Goal: Information Seeking & Learning: Compare options

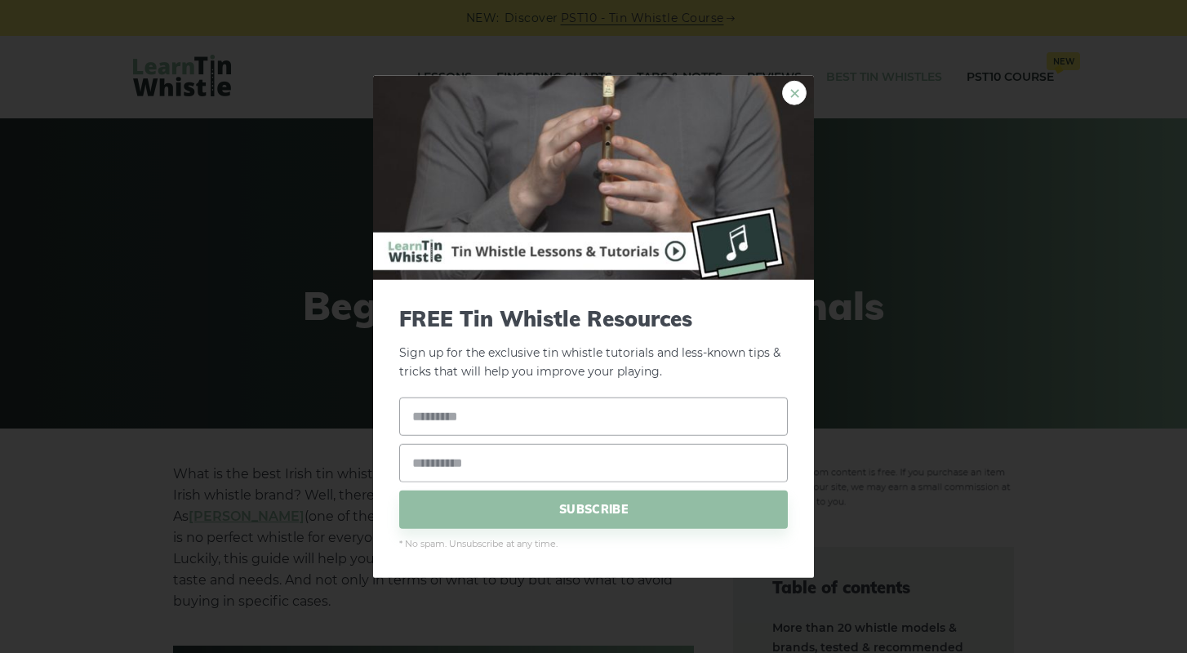
click at [790, 91] on link "×" at bounding box center [794, 93] width 24 height 24
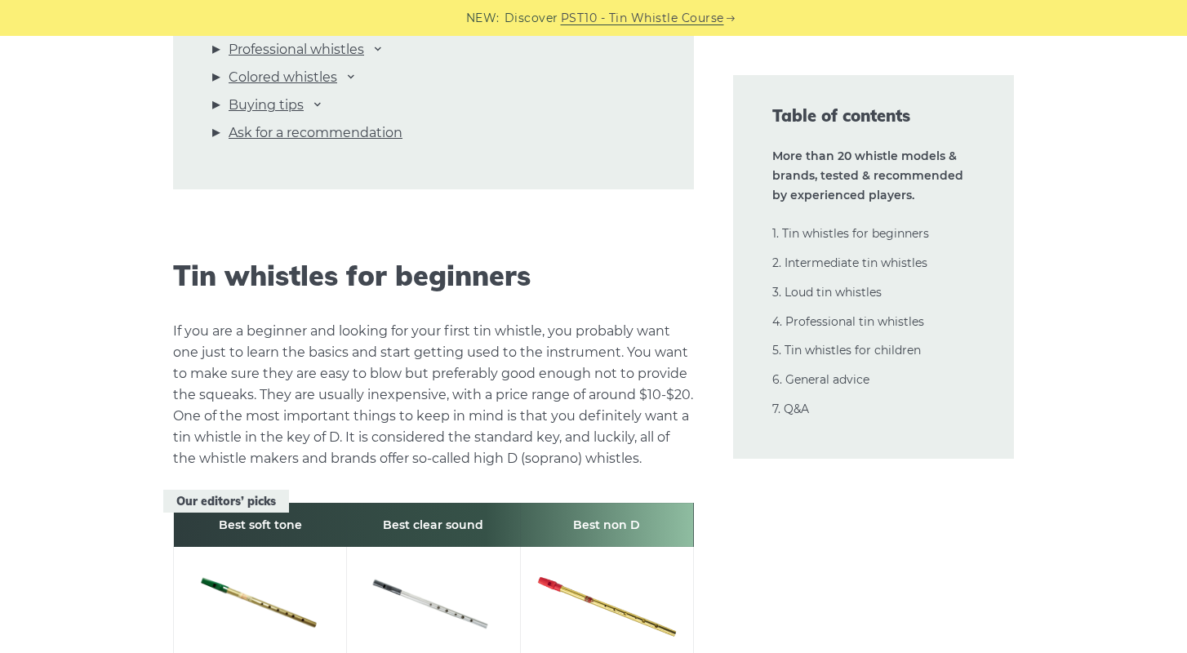
scroll to position [1607, 0]
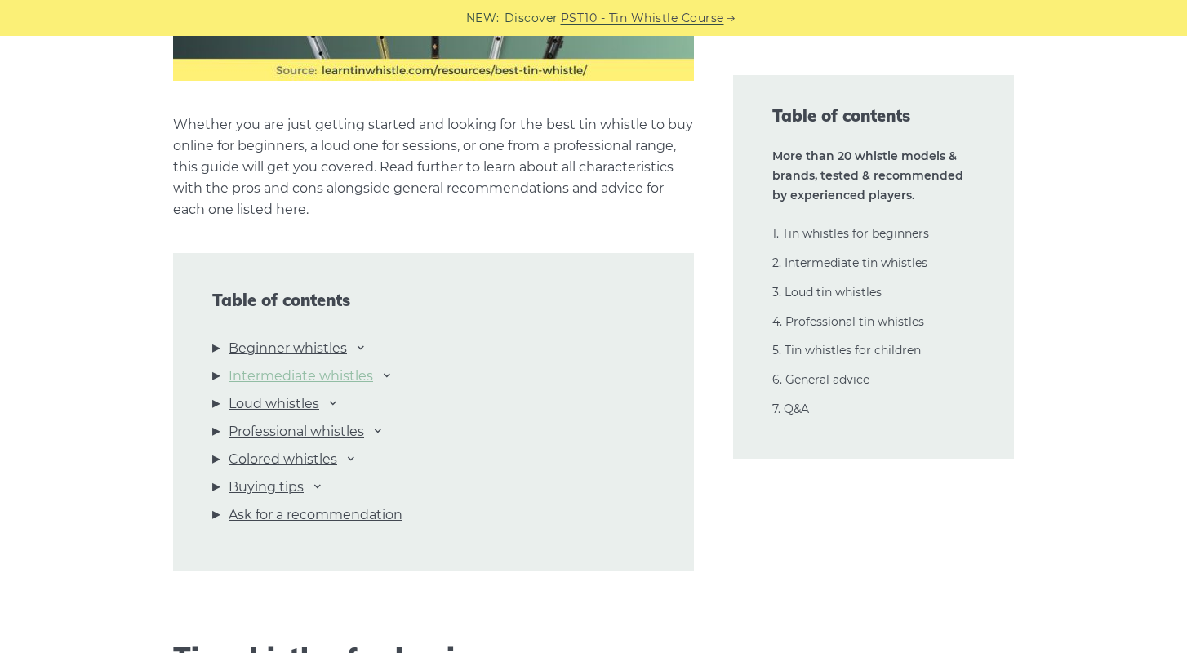
click at [267, 376] on link "Intermediate whistles" at bounding box center [301, 376] width 144 height 21
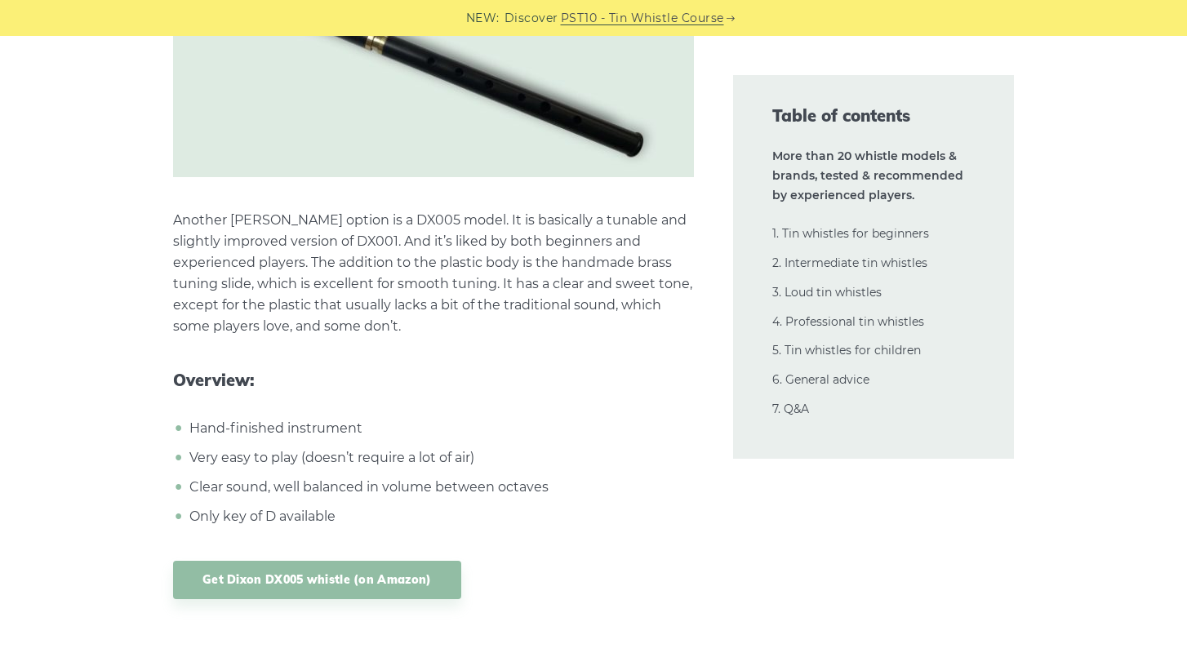
scroll to position [9843, 0]
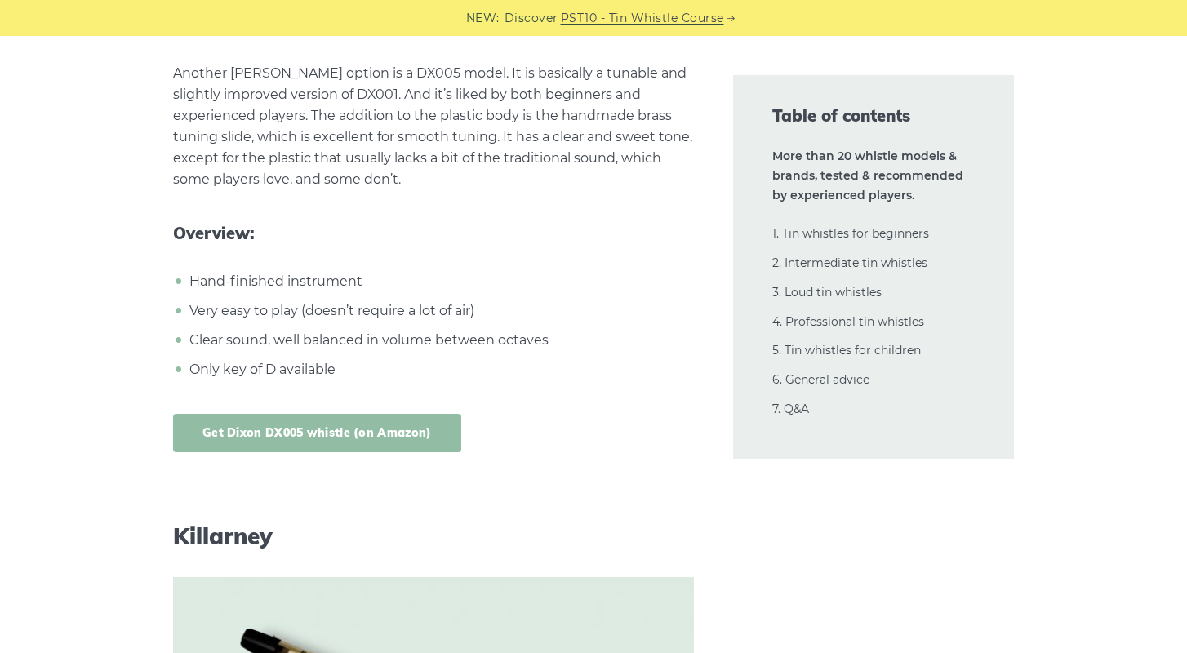
click at [296, 415] on link "Get Dixon DX005 whistle (on Amazon)" at bounding box center [317, 433] width 288 height 38
click at [620, 436] on div "Get Dixon DX005 whistle (on Amazon)" at bounding box center [433, 433] width 521 height 38
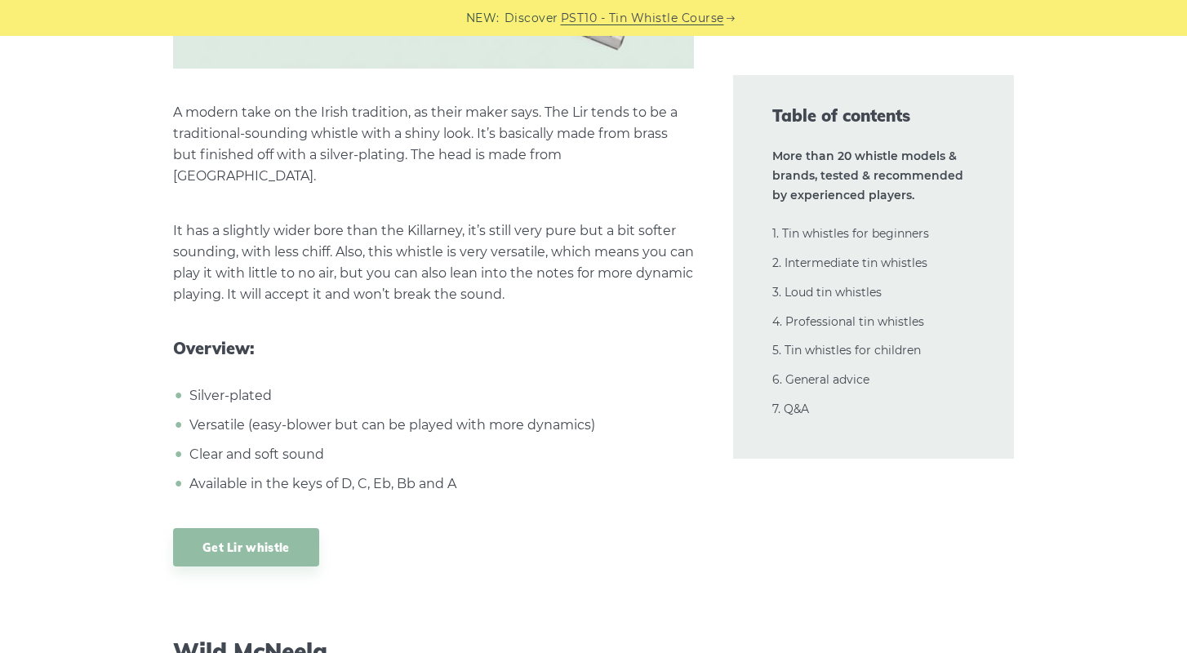
scroll to position [11612, 0]
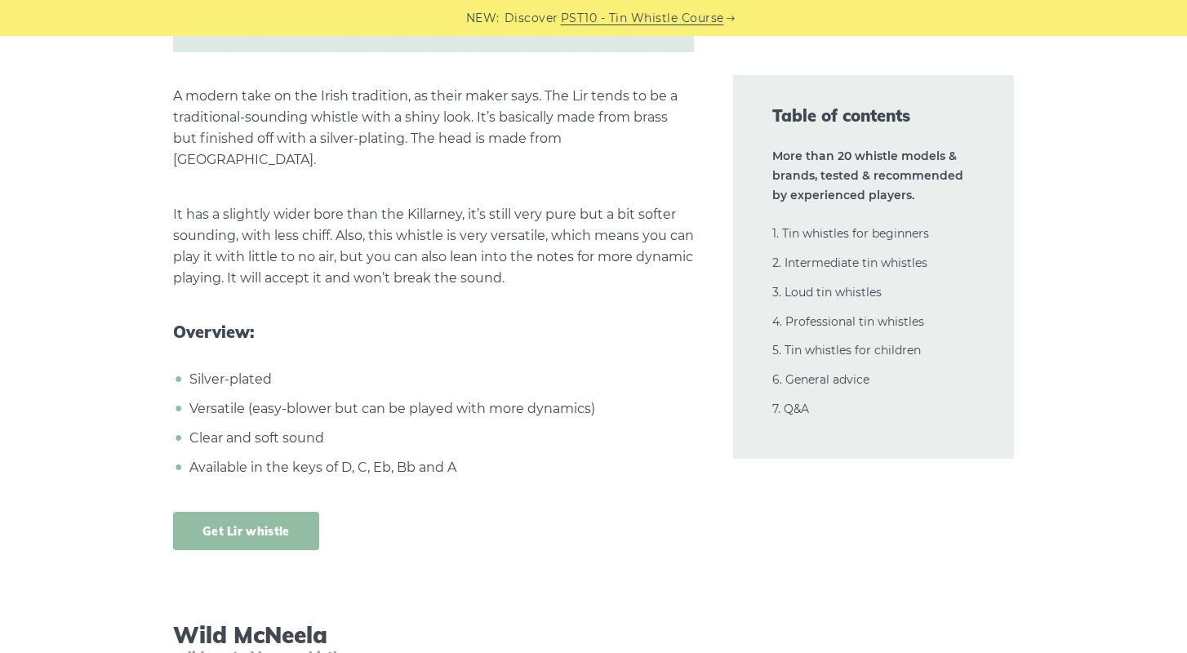
click at [278, 512] on link "Get Lir whistle" at bounding box center [246, 531] width 146 height 38
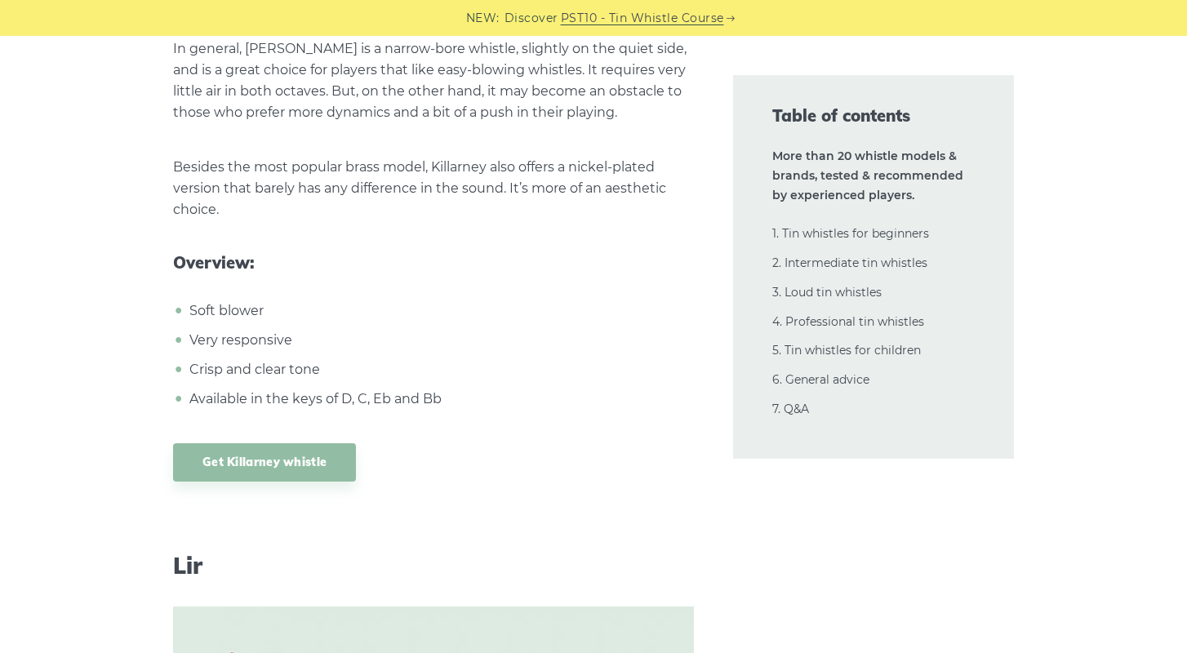
scroll to position [10880, 0]
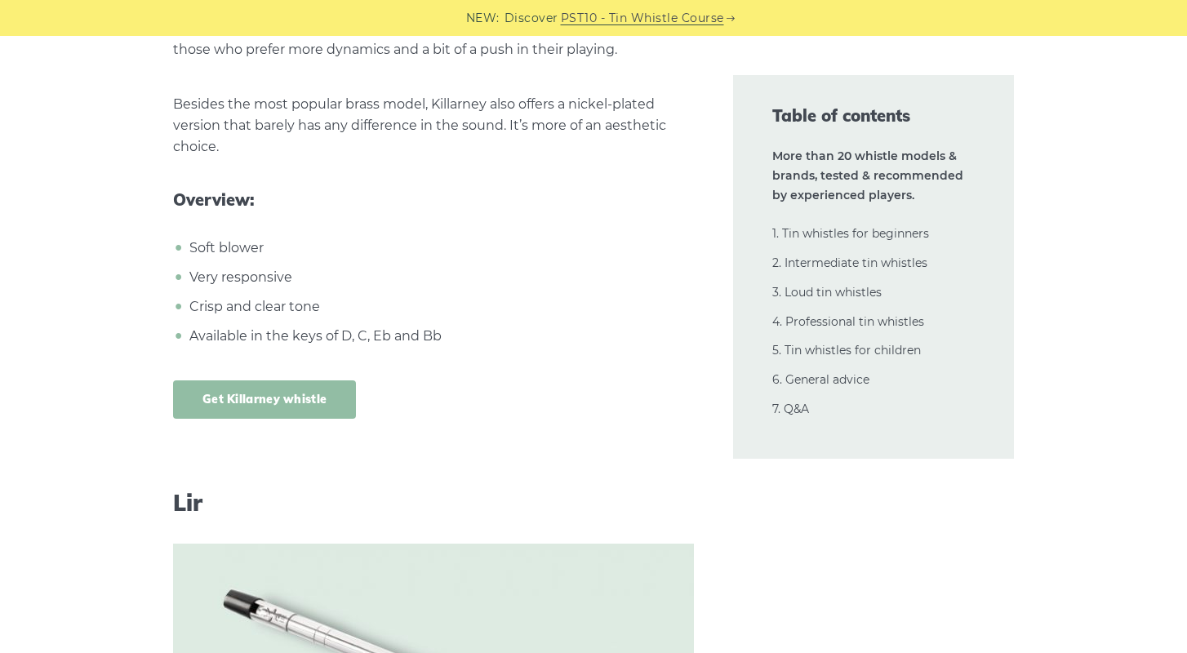
click at [301, 380] on link "Get Killarney whistle" at bounding box center [264, 399] width 183 height 38
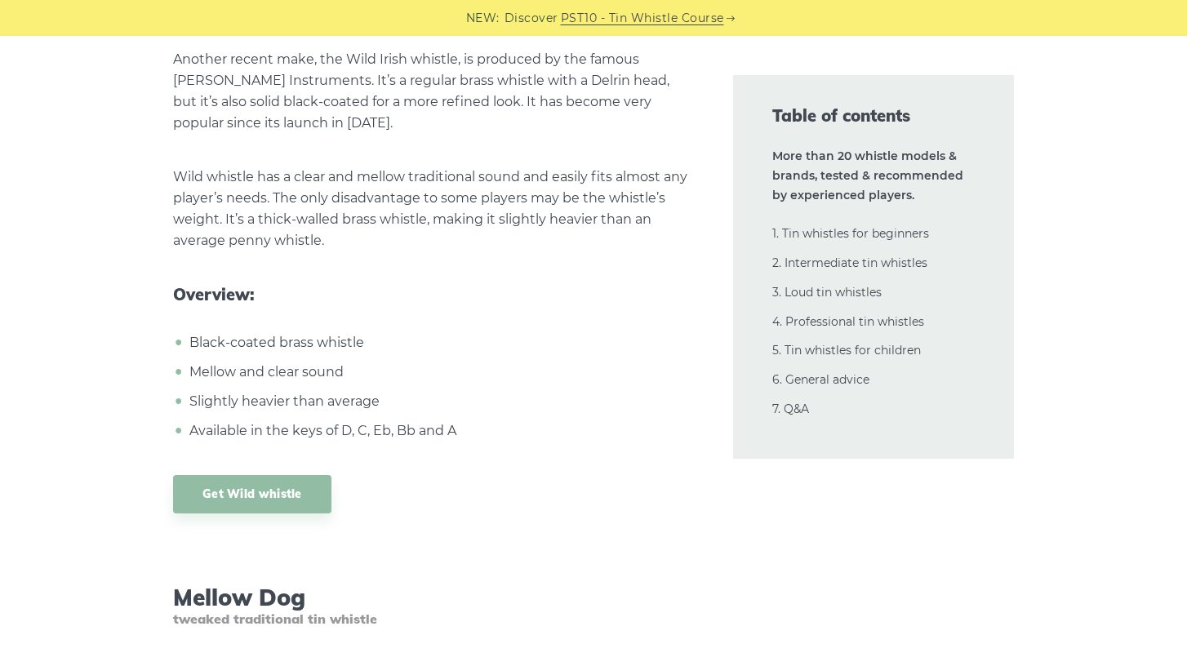
scroll to position [12588, 0]
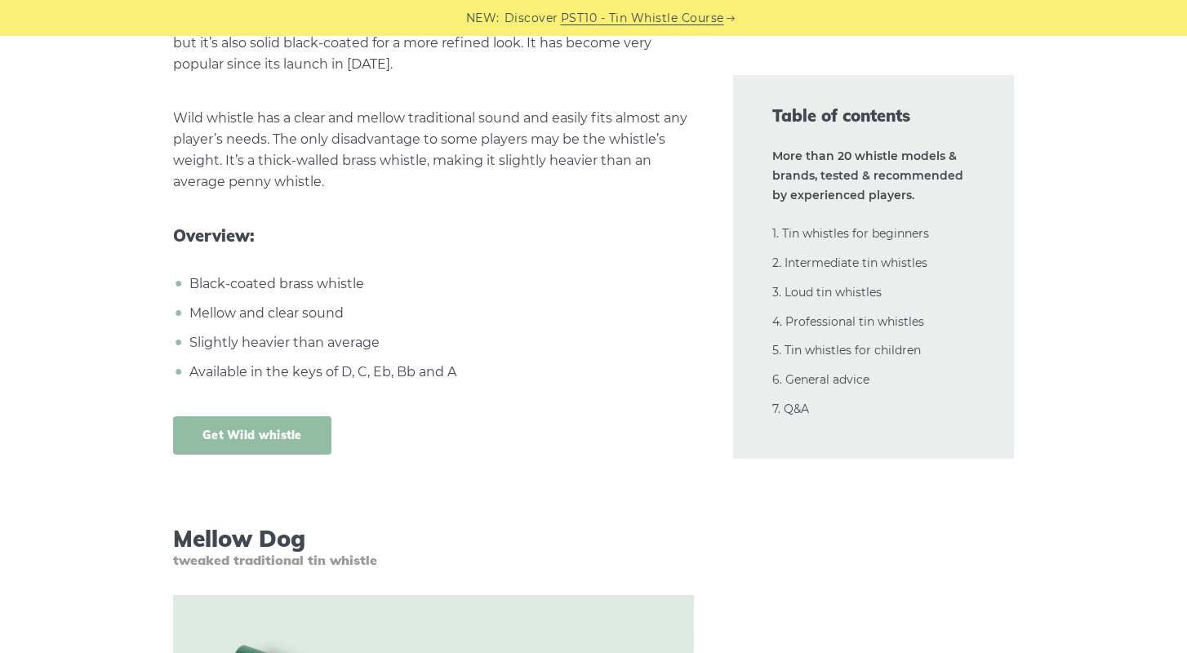
click at [233, 416] on link "Get Wild whistle" at bounding box center [252, 435] width 158 height 38
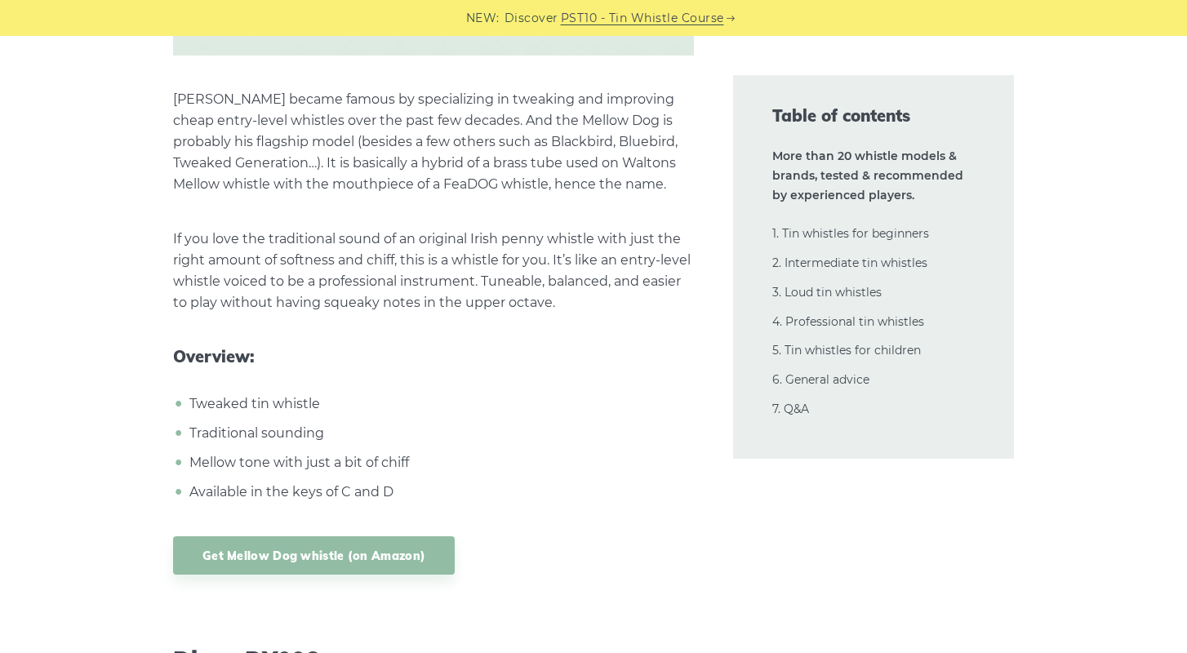
scroll to position [13385, 0]
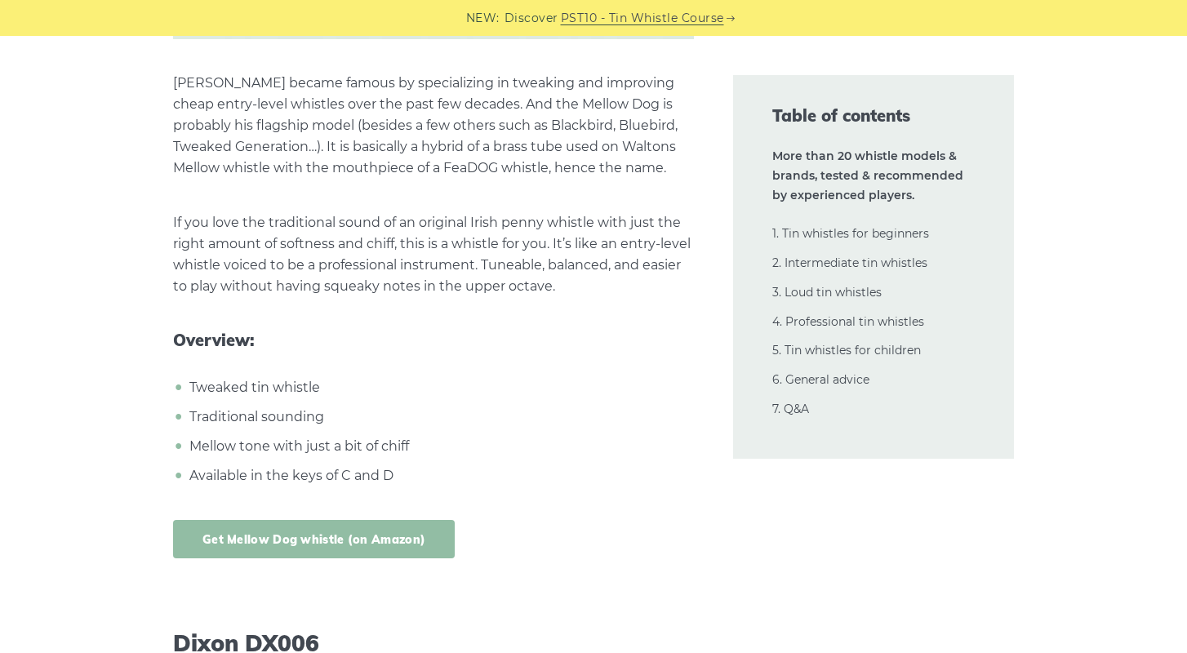
click at [321, 520] on link "Get Mellow Dog whistle (on Amazon)" at bounding box center [314, 539] width 282 height 38
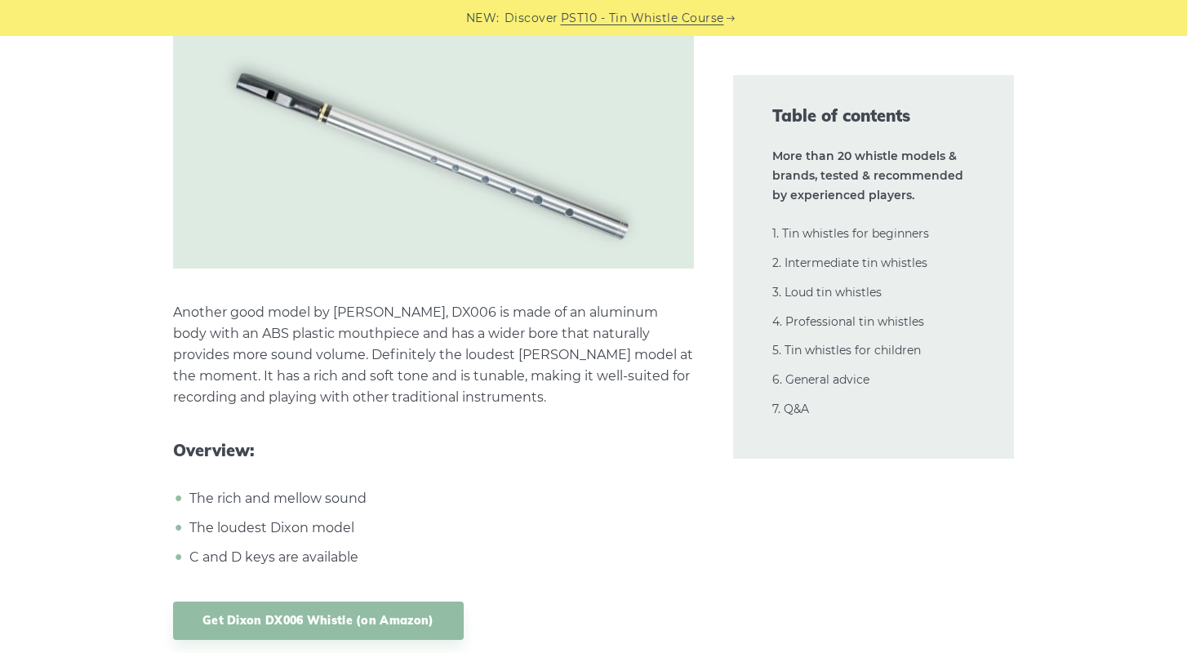
scroll to position [14043, 0]
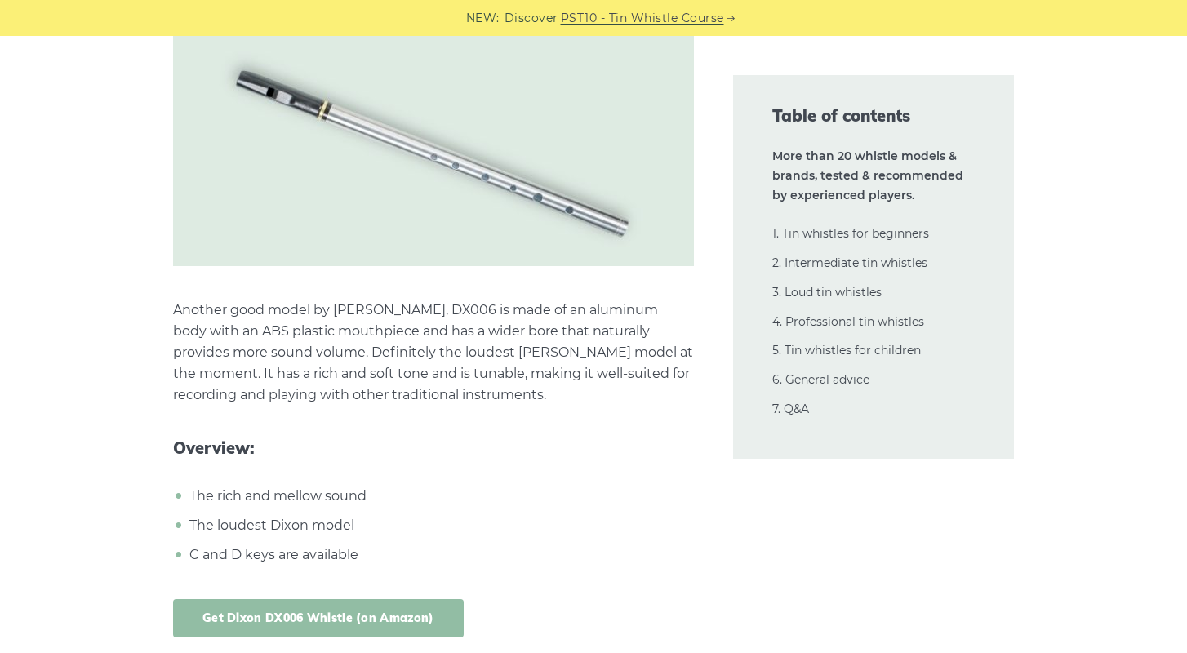
click at [365, 599] on link "Get Dixon DX006 Whistle (on Amazon)" at bounding box center [318, 618] width 291 height 38
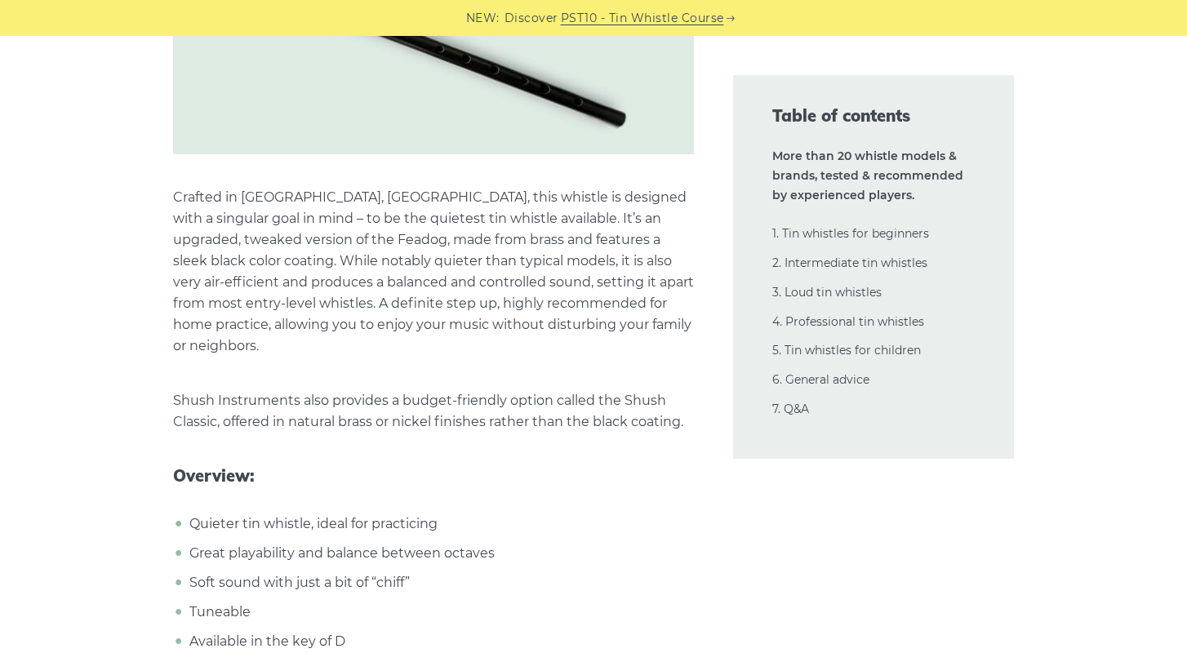
scroll to position [15314, 0]
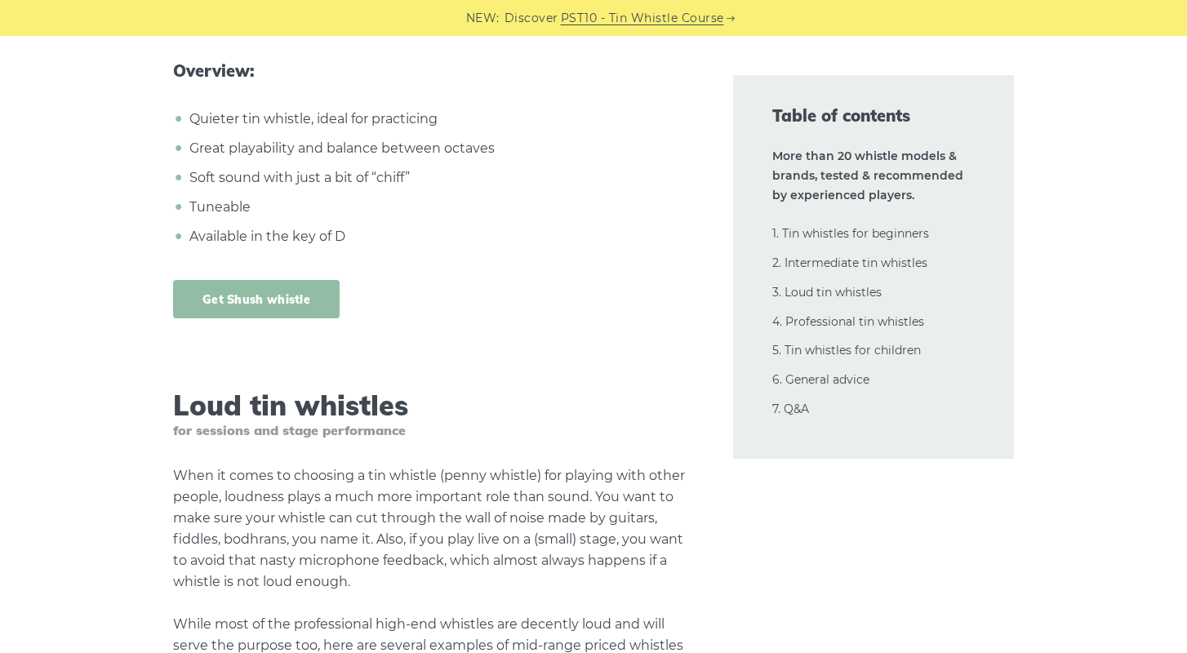
click at [304, 280] on link "Get Shush whistle" at bounding box center [256, 299] width 167 height 38
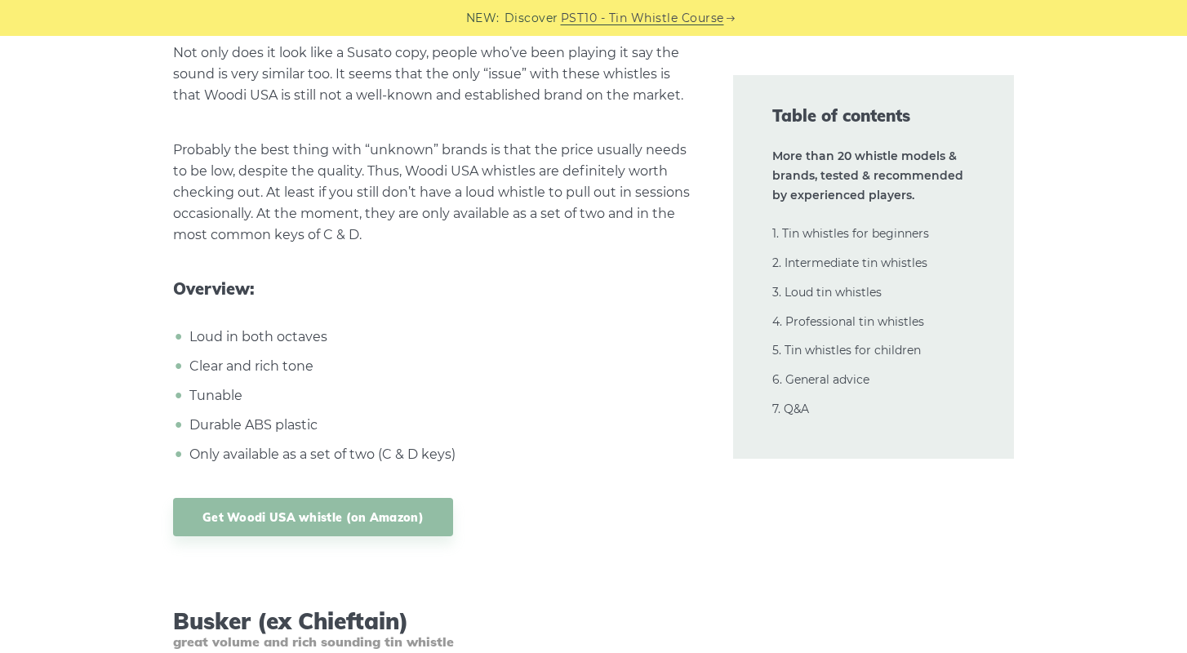
scroll to position [17815, 0]
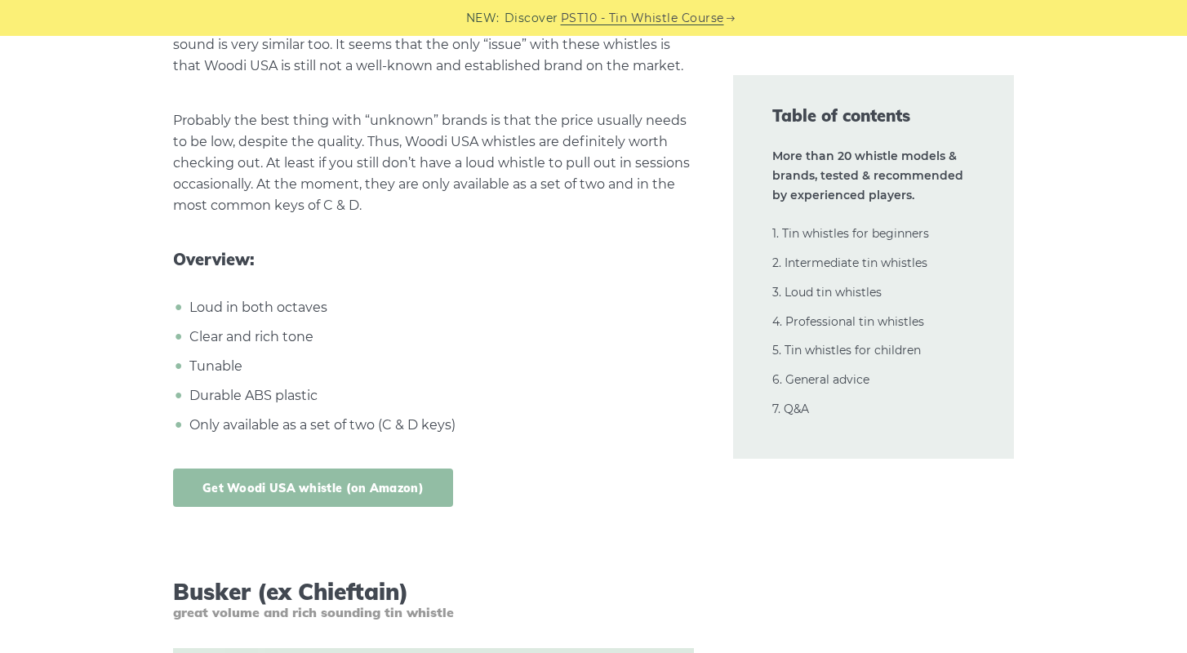
click at [356, 469] on link "Get Woodi USA whistle (on Amazon)" at bounding box center [313, 488] width 280 height 38
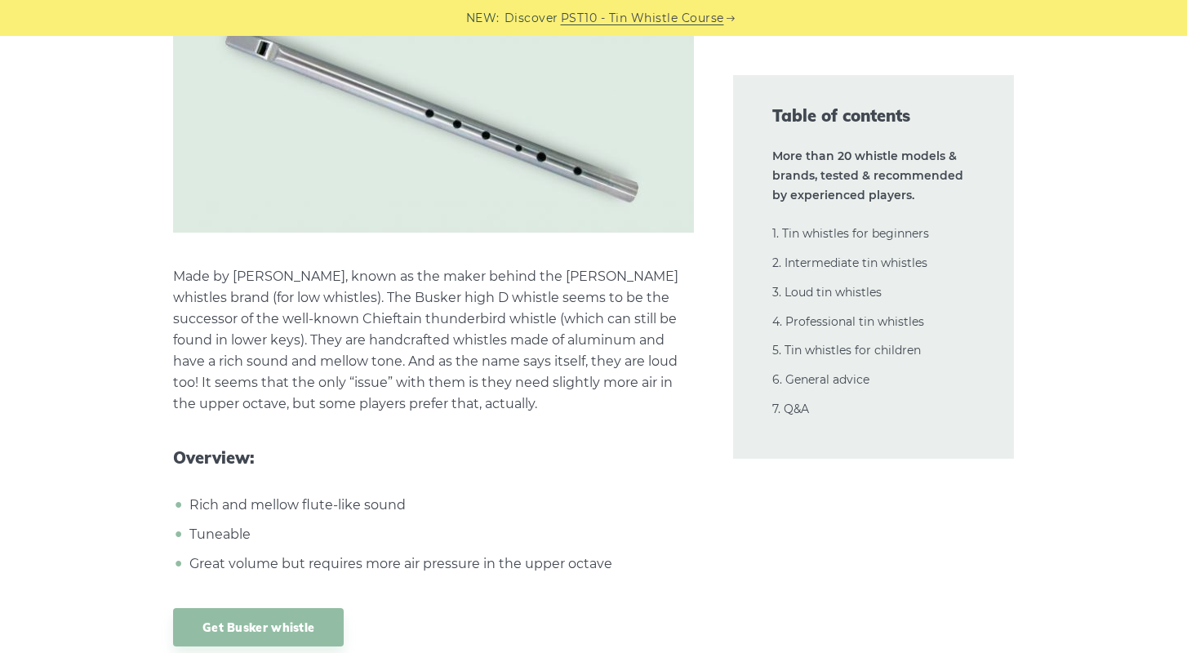
scroll to position [18674, 0]
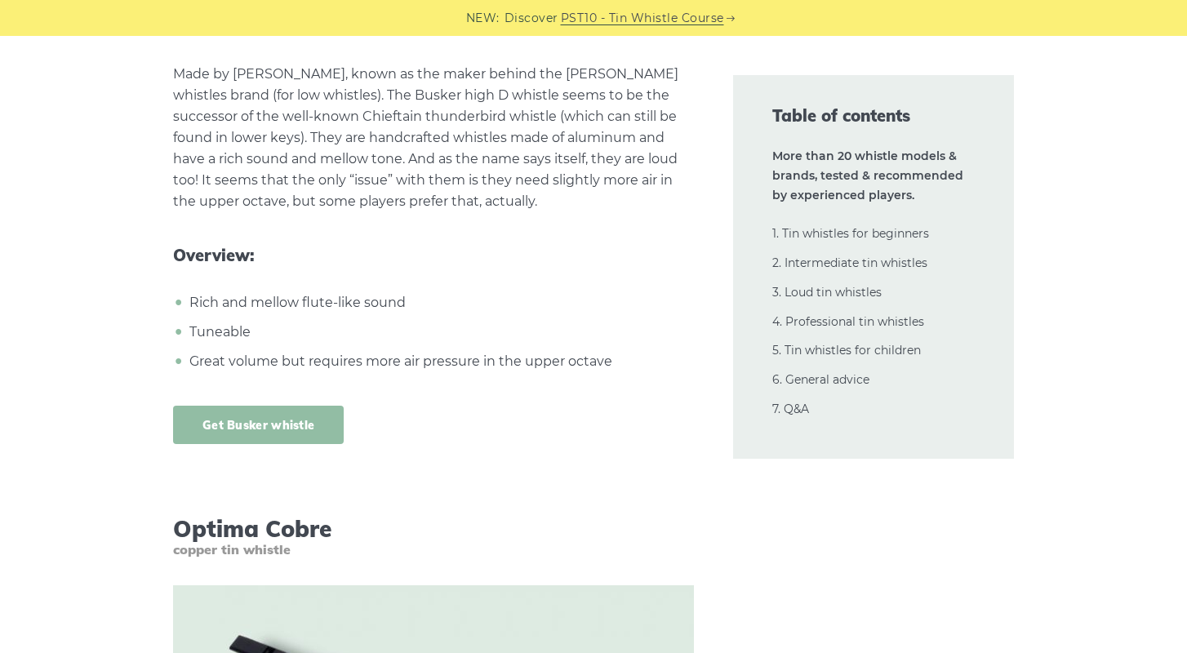
click at [315, 406] on link "Get Busker whistle" at bounding box center [258, 425] width 171 height 38
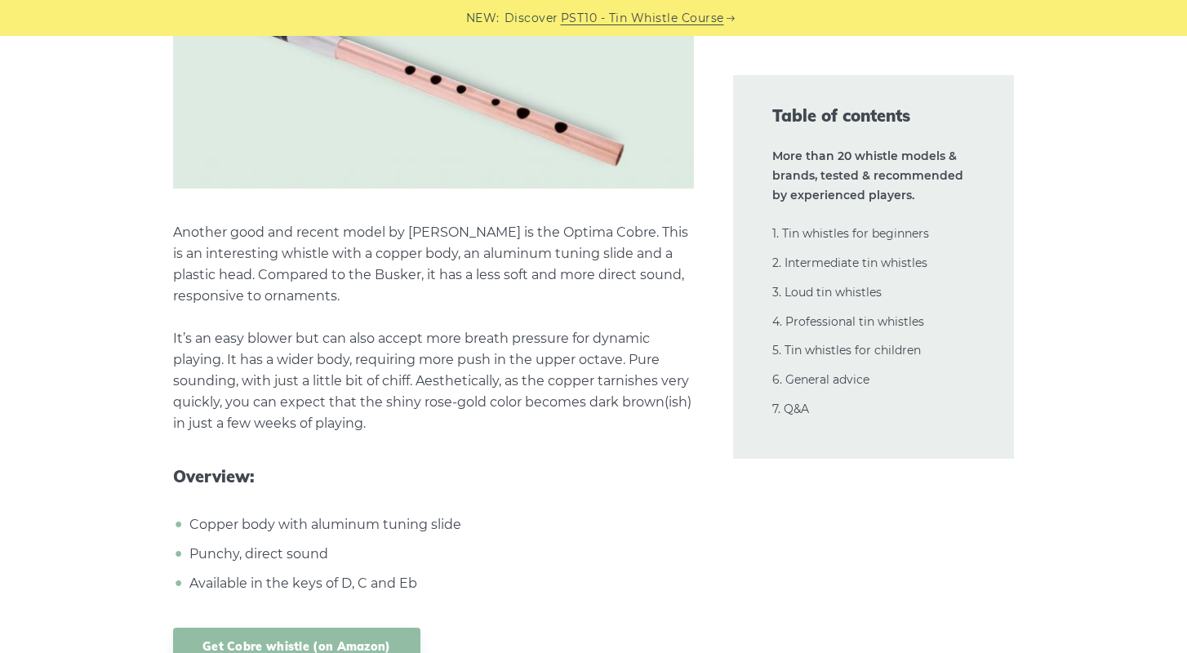
scroll to position [19354, 0]
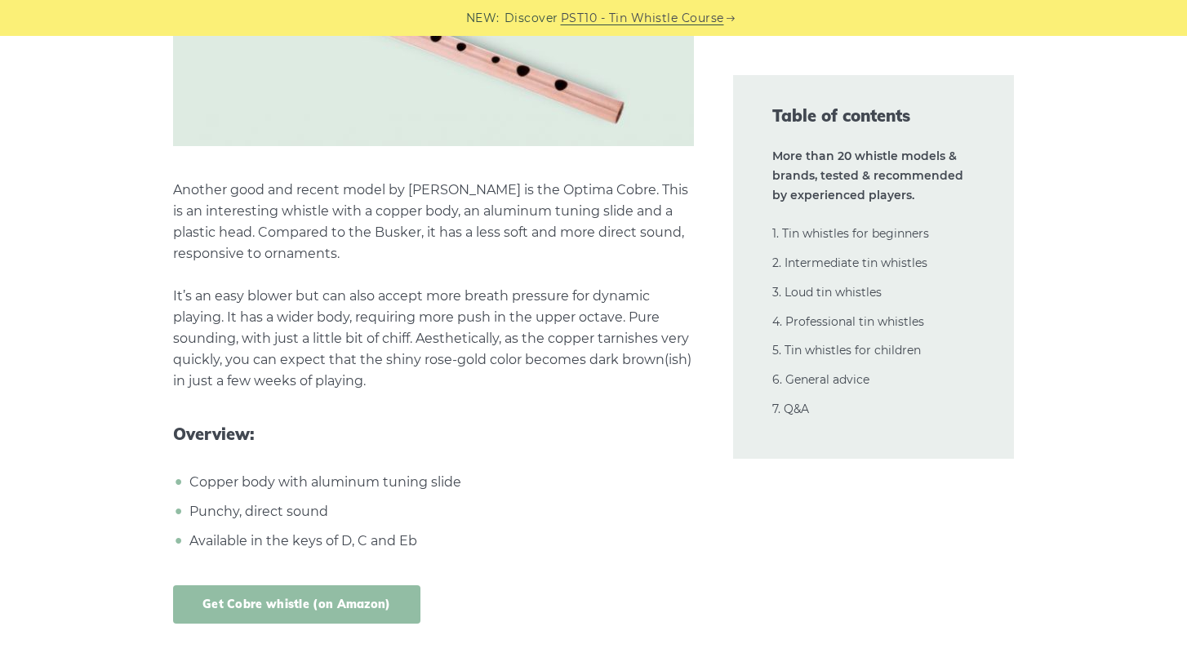
click at [304, 585] on link "Get Cobre whistle (on Amazon)" at bounding box center [296, 604] width 247 height 38
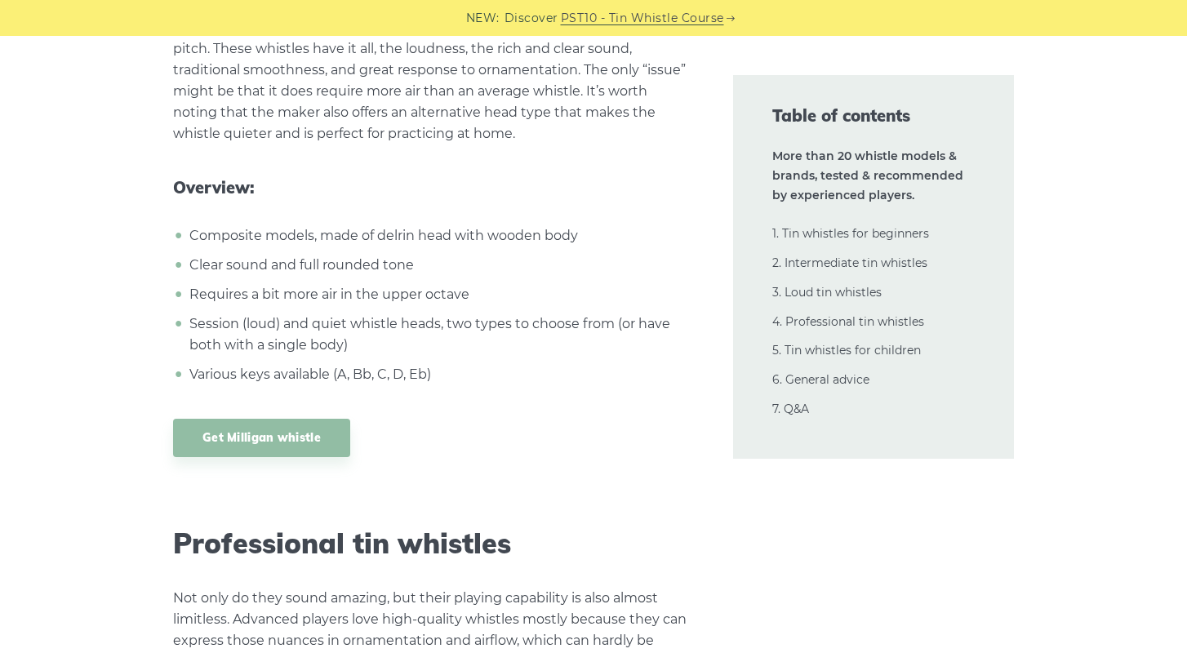
scroll to position [20595, 0]
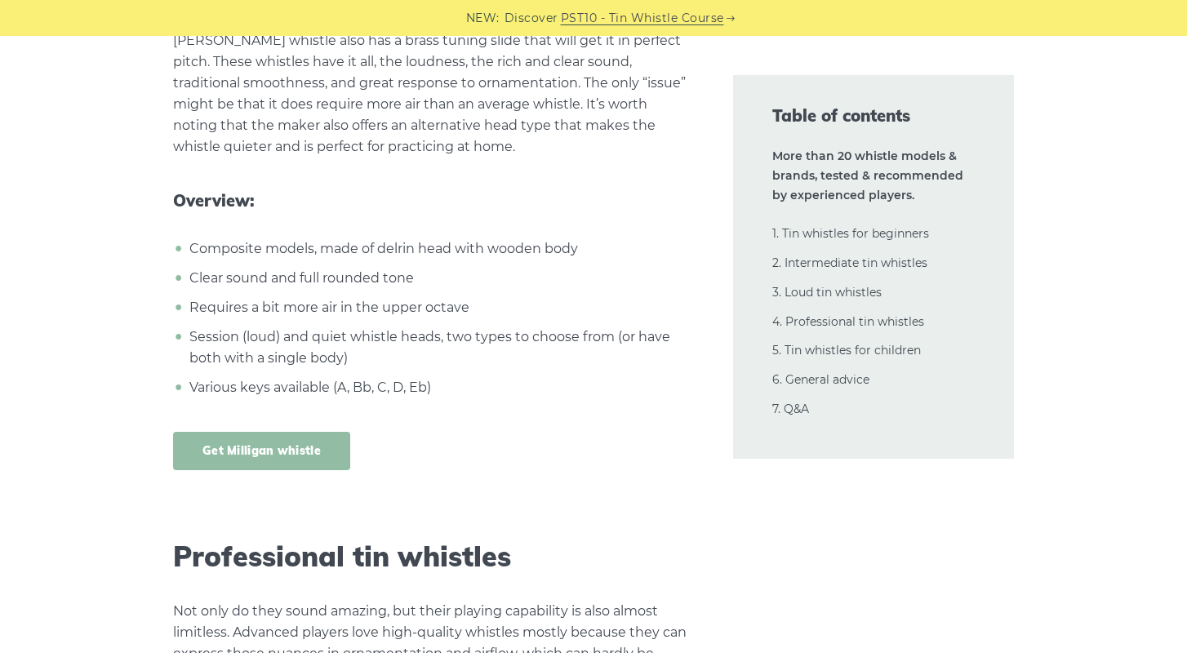
click at [280, 432] on link "Get Milligan whistle" at bounding box center [261, 451] width 177 height 38
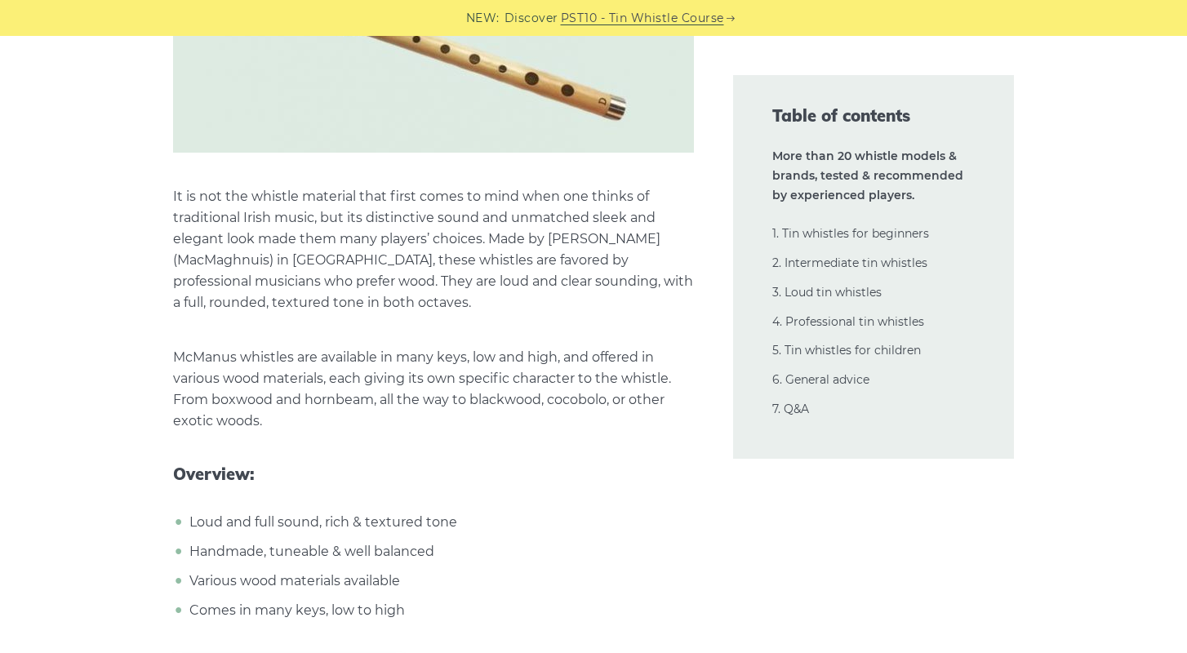
scroll to position [24253, 0]
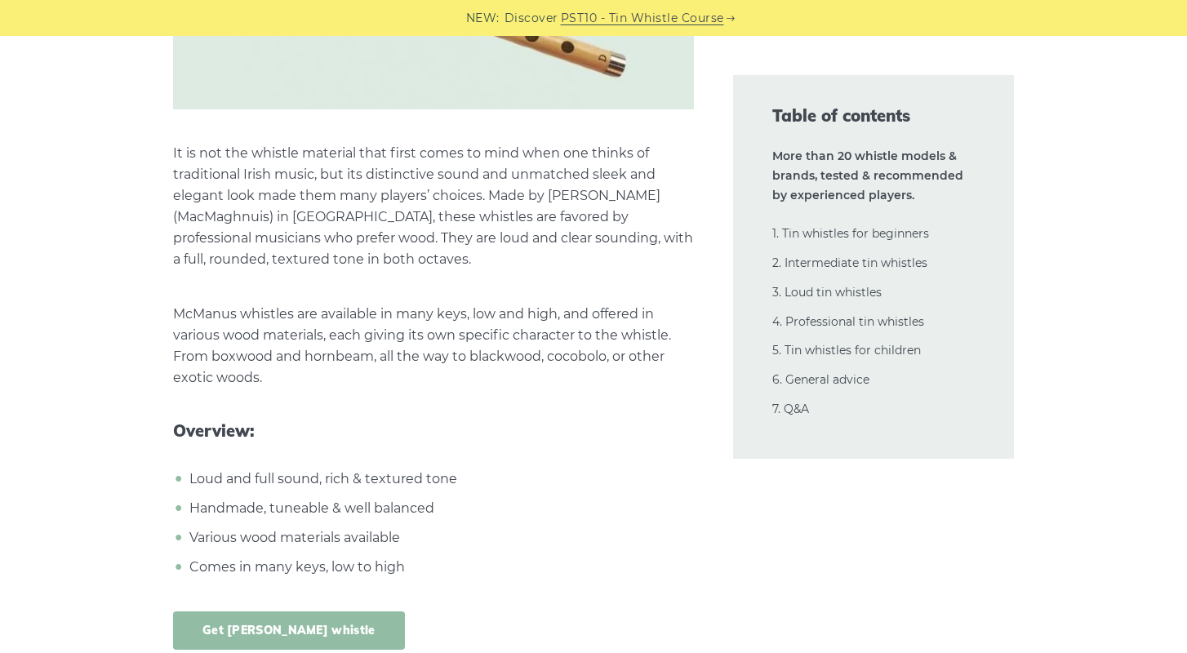
click at [324, 611] on link "Get [PERSON_NAME] whistle" at bounding box center [289, 630] width 232 height 38
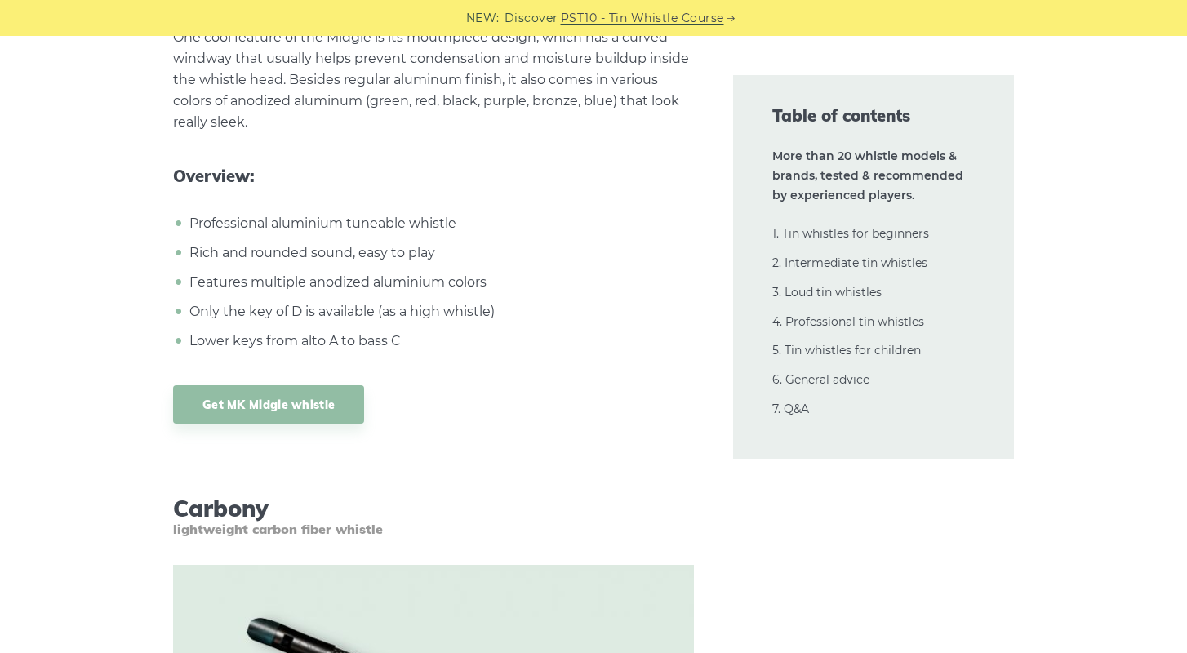
scroll to position [25234, 0]
